Goal: Transaction & Acquisition: Purchase product/service

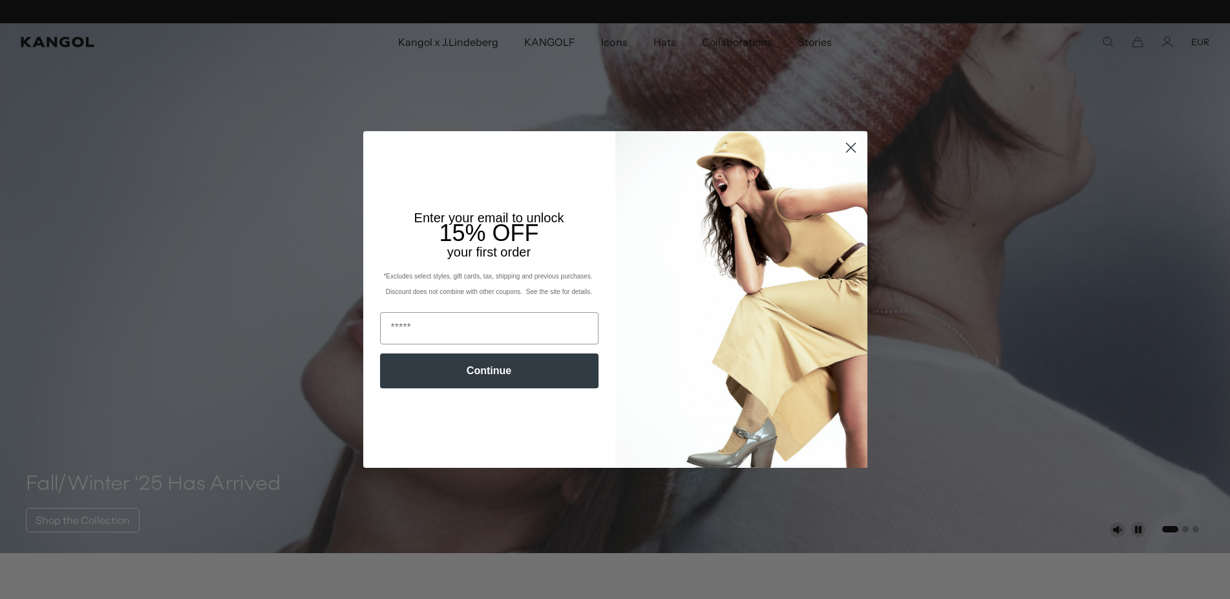
click at [856, 149] on circle "Close dialog" at bounding box center [850, 147] width 21 height 21
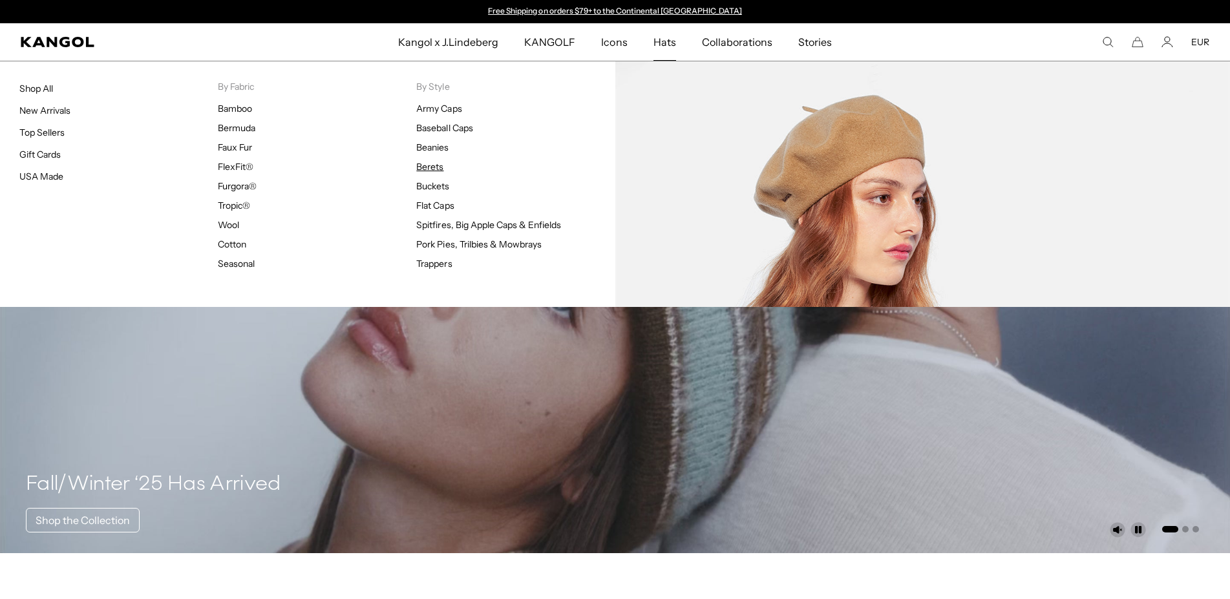
click at [425, 165] on link "Berets" at bounding box center [429, 167] width 27 height 12
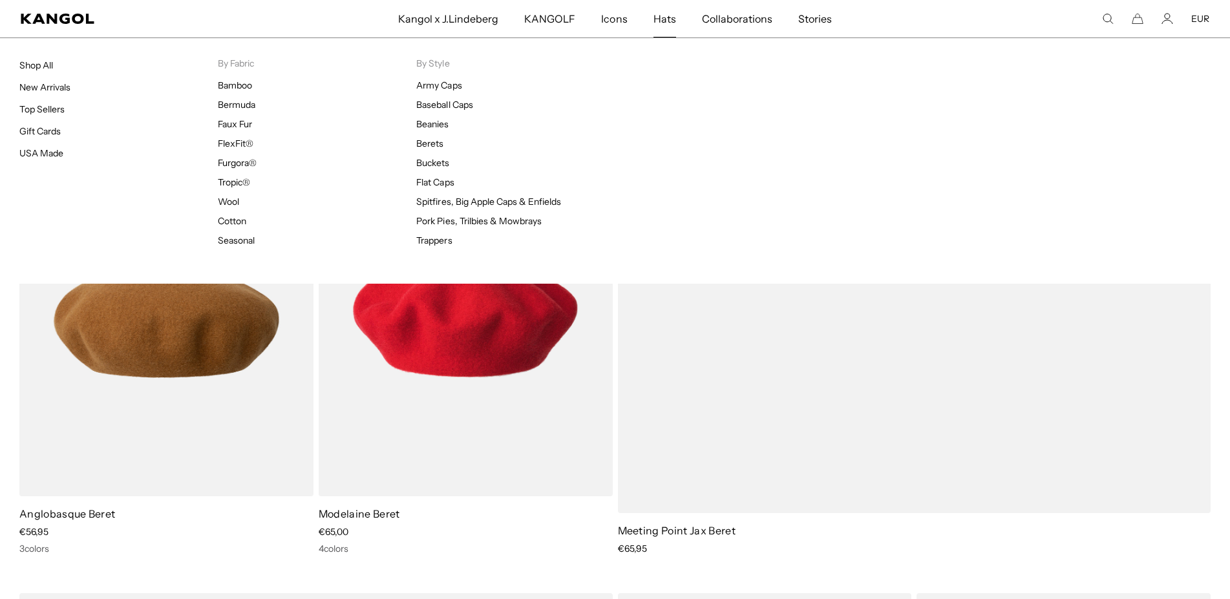
scroll to position [0, 266]
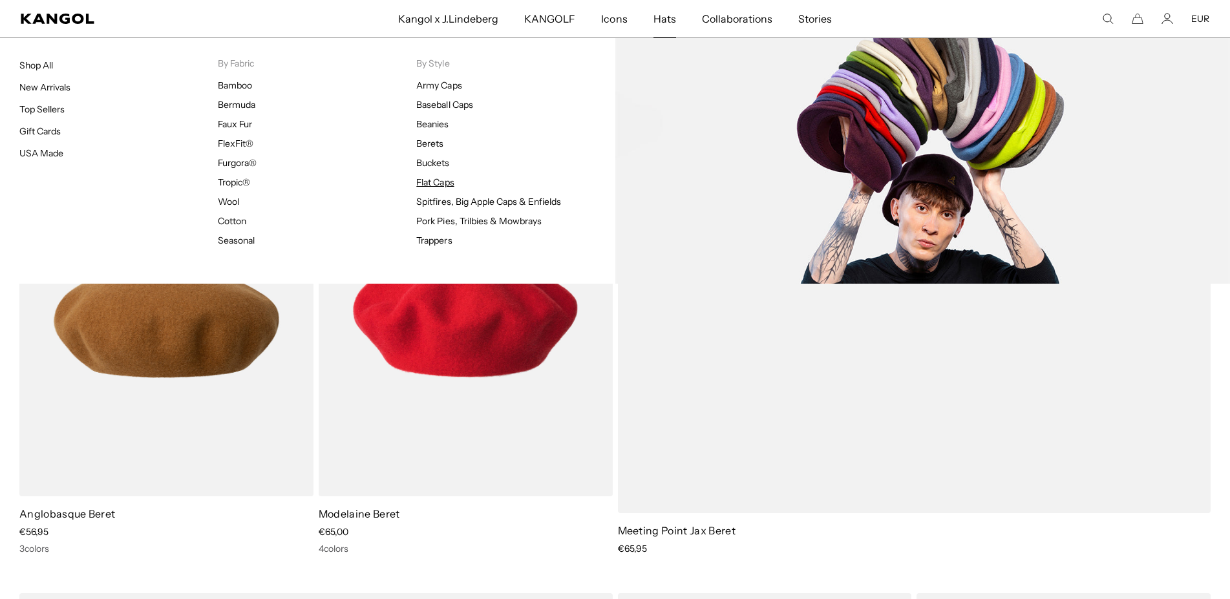
click at [432, 178] on link "Flat Caps" at bounding box center [434, 182] width 37 height 12
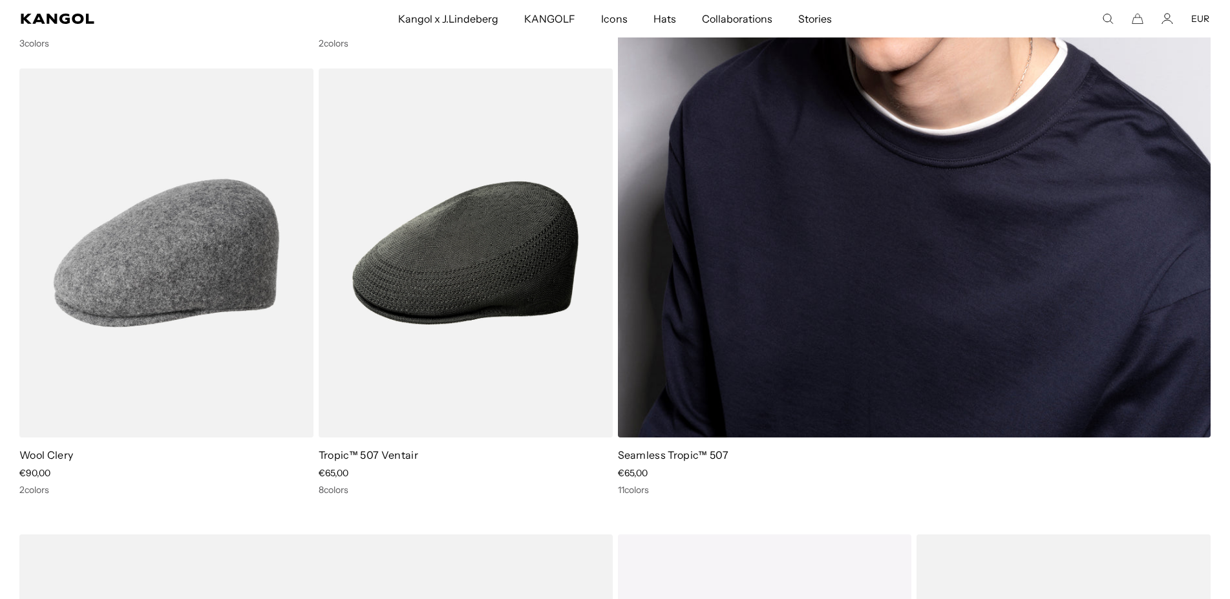
click at [726, 381] on img at bounding box center [914, 30] width 593 height 816
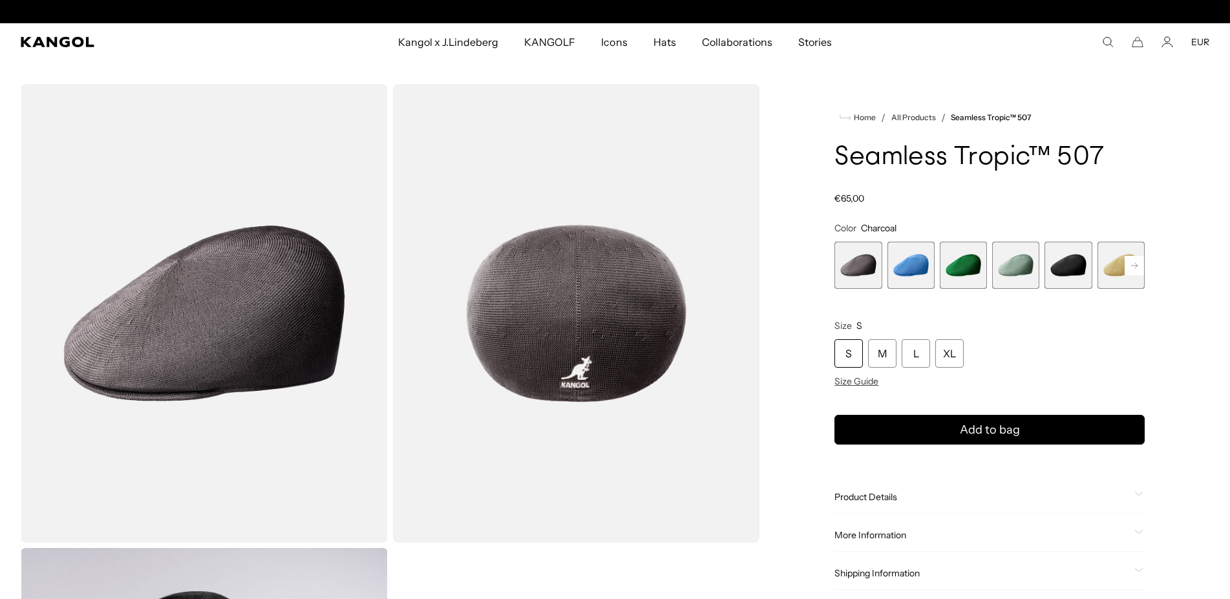
scroll to position [0, 266]
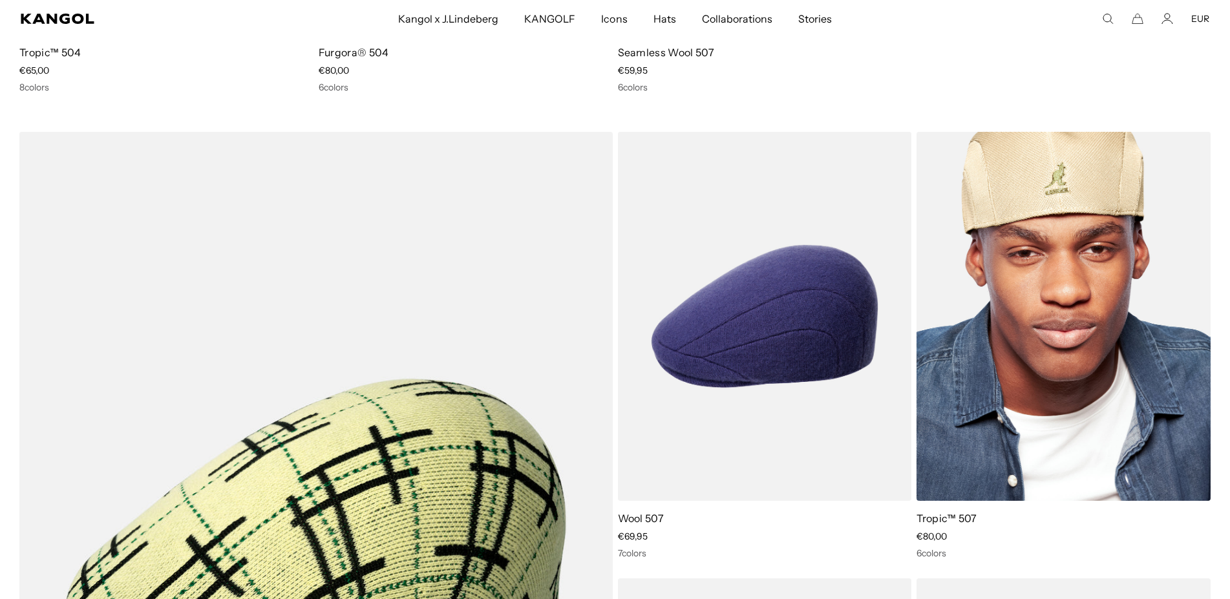
click at [1010, 316] on img at bounding box center [1064, 316] width 294 height 369
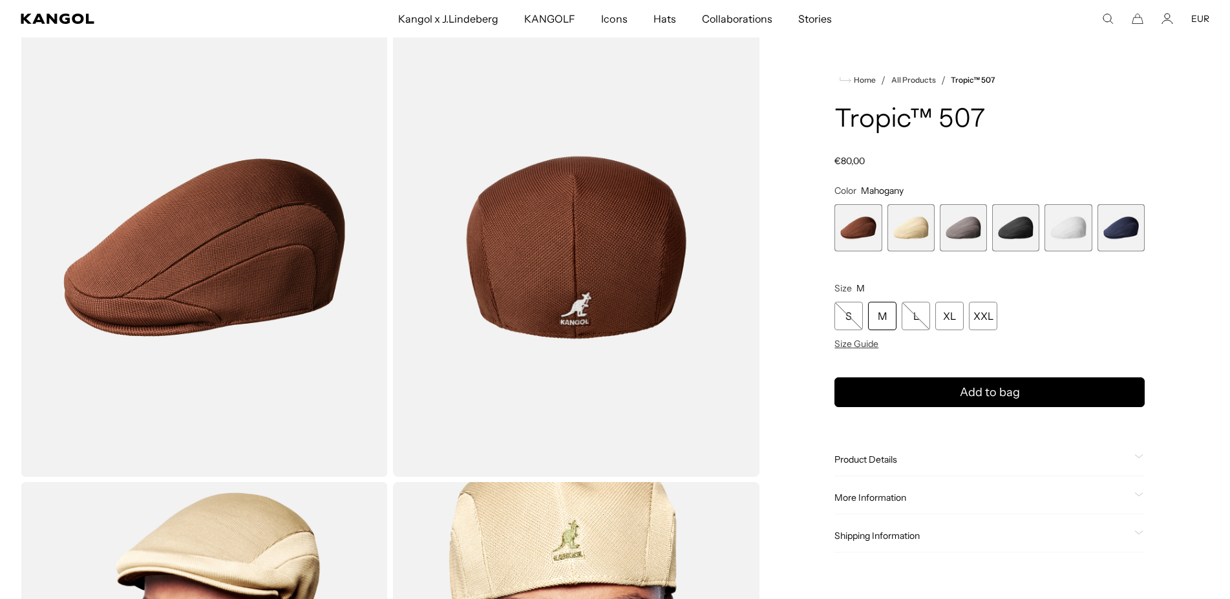
click at [1012, 235] on span "4 of 6" at bounding box center [1015, 227] width 47 height 47
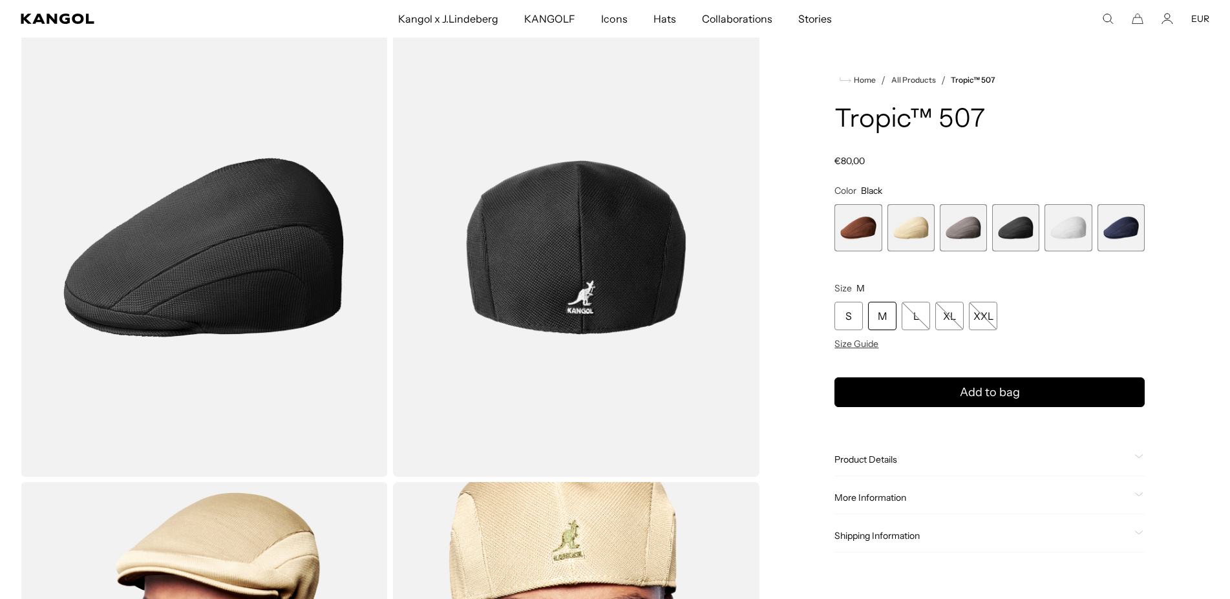
scroll to position [0, 266]
click at [846, 315] on div "S" at bounding box center [848, 316] width 28 height 28
click at [1129, 238] on span "6 of 6" at bounding box center [1121, 227] width 47 height 47
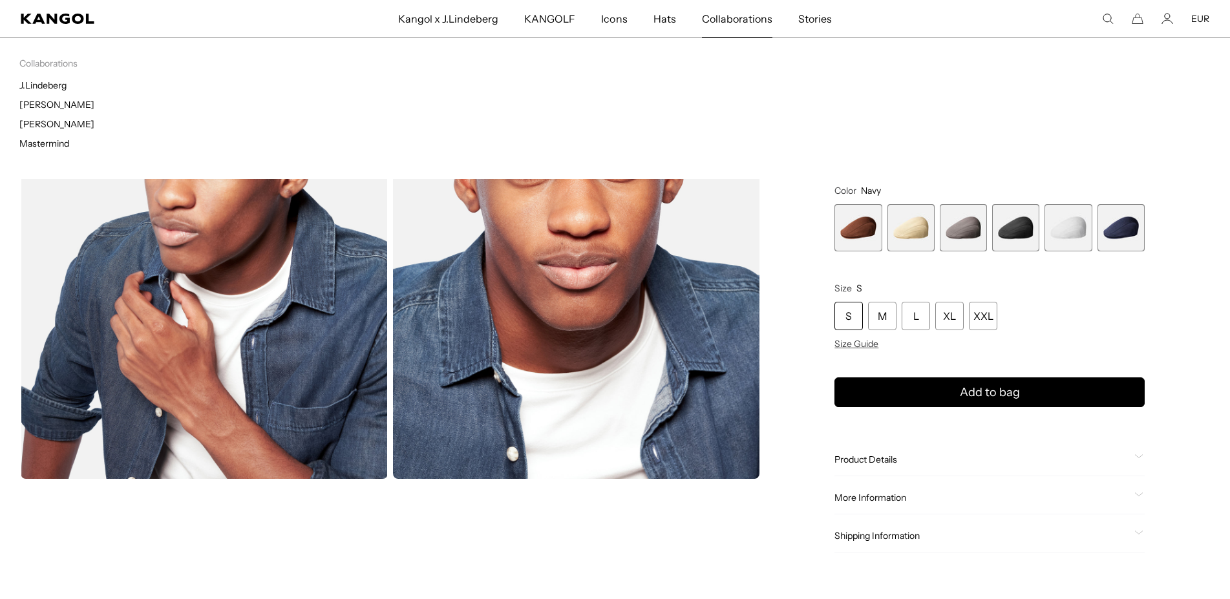
scroll to position [0, 266]
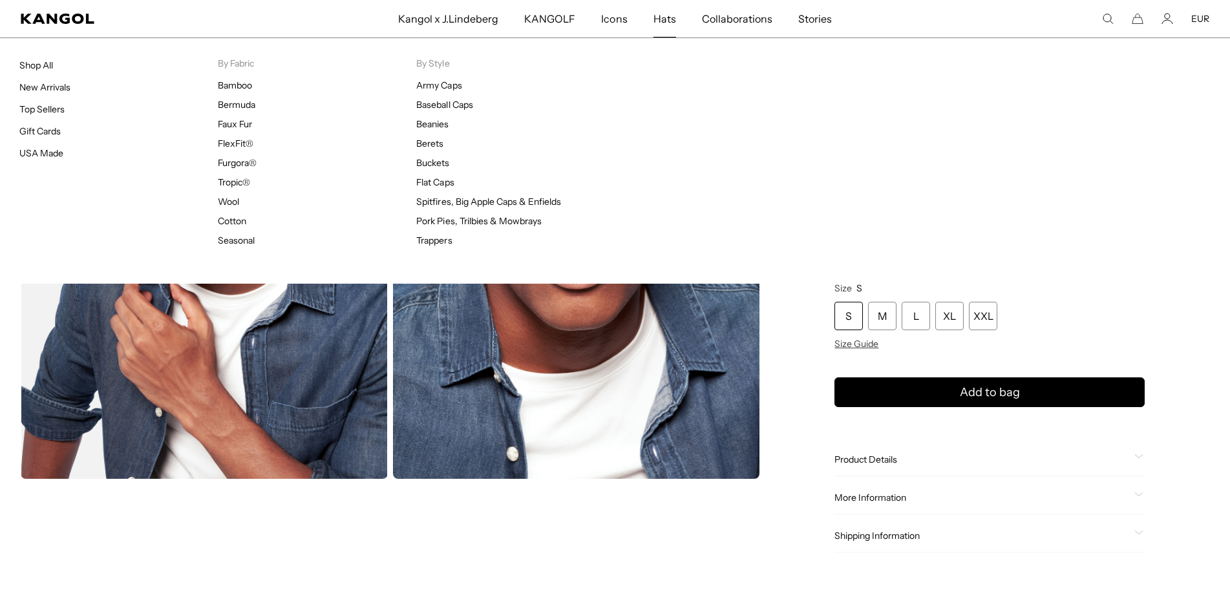
click at [676, 20] on link "Hats" at bounding box center [665, 18] width 48 height 37
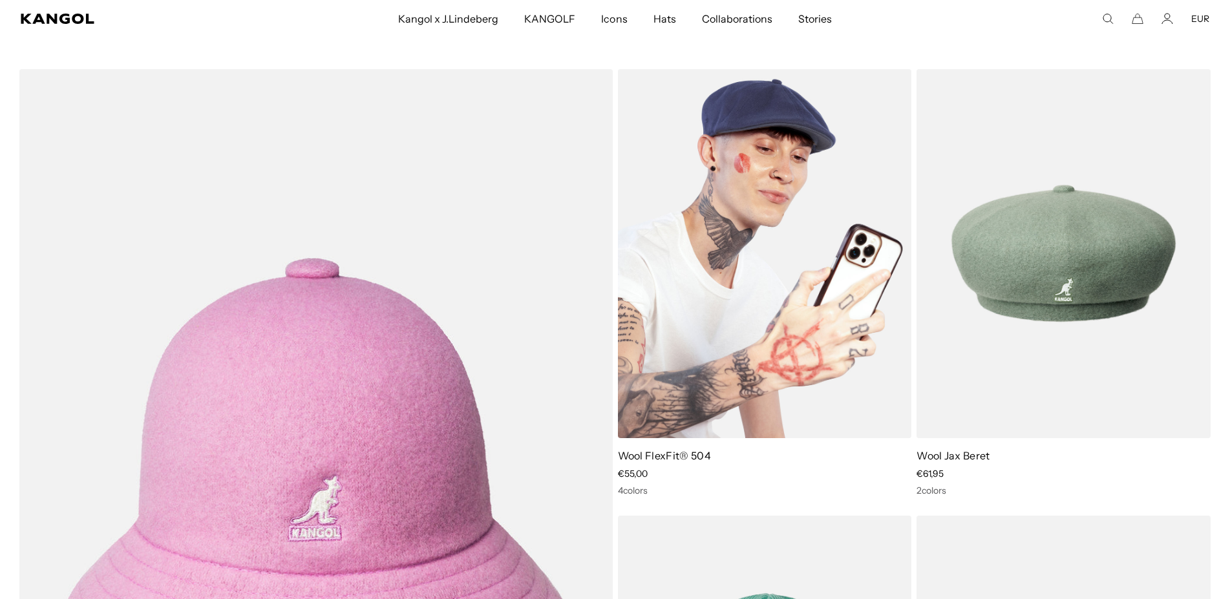
scroll to position [0, 266]
